Goal: Navigation & Orientation: Find specific page/section

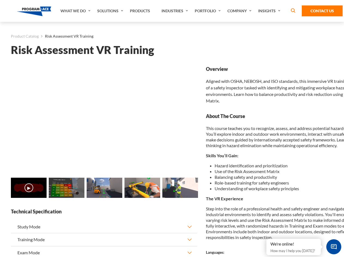
click at [111, 11] on link "Solutions" at bounding box center [111, 11] width 33 height 22
click at [0, 0] on div "AI & Computer Vision Solutions Computer Vision Quality Control AI tools for fas…" at bounding box center [0, 0] width 0 height 0
click at [0, 0] on div "AI & Computer Vision Solutions Virtual Training Solutions Virtual Tour Solution…" at bounding box center [0, 0] width 0 height 0
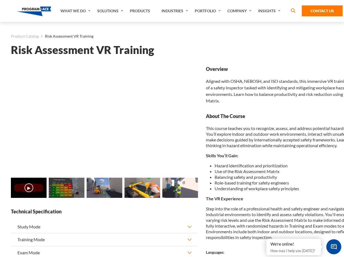
click at [0, 0] on div "AI & Computer Vision Solutions Virtual Training Solutions Virtual Tour Solution…" at bounding box center [0, 0] width 0 height 0
click at [0, 0] on div "AI & Computer Vision Solutions Computer Vision Quality Control AI tools for fas…" at bounding box center [0, 0] width 0 height 0
